Goal: Check status: Check status

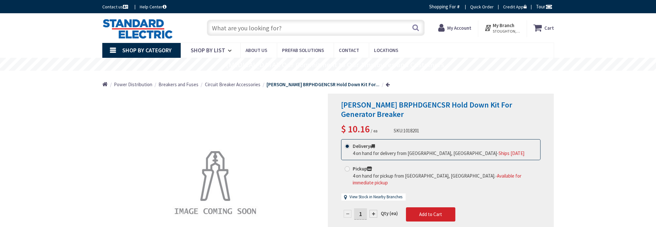
click at [462, 26] on strong "My Account" at bounding box center [460, 28] width 24 height 6
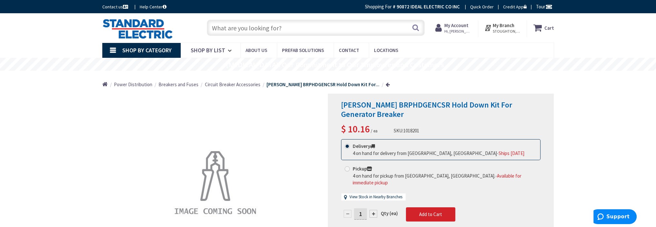
click at [457, 26] on strong "My Account" at bounding box center [457, 25] width 24 height 6
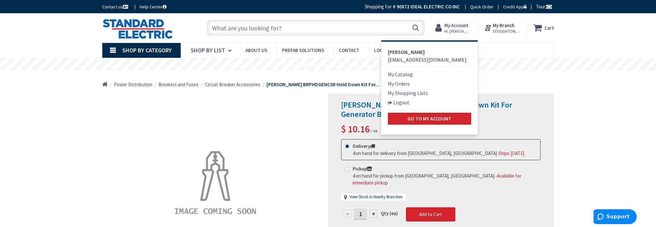
click at [399, 86] on link "My Orders" at bounding box center [399, 84] width 22 height 8
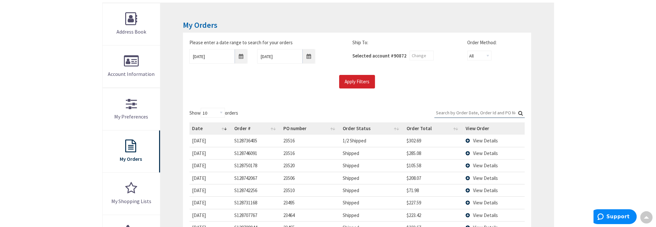
scroll to position [97, 0]
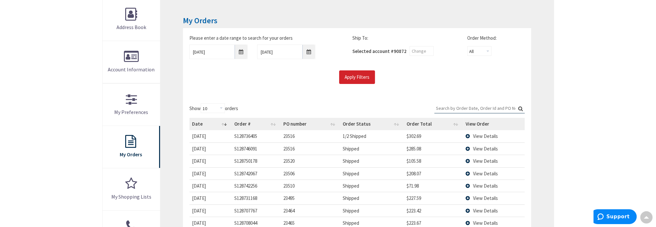
click at [480, 161] on span "View Details" at bounding box center [485, 161] width 25 height 6
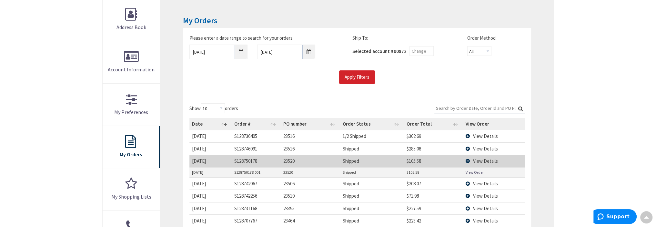
scroll to position [0, 0]
click at [472, 173] on link "View Order" at bounding box center [475, 172] width 18 height 5
